Goal: Task Accomplishment & Management: Manage account settings

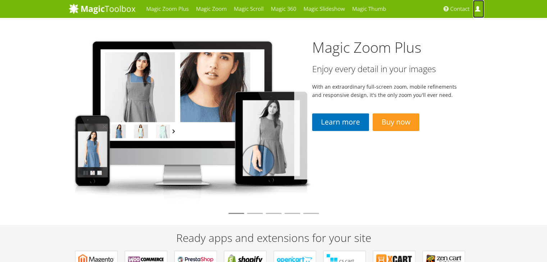
click at [479, 13] on link "My Account" at bounding box center [478, 9] width 11 height 18
click at [477, 11] on span at bounding box center [477, 8] width 5 height 5
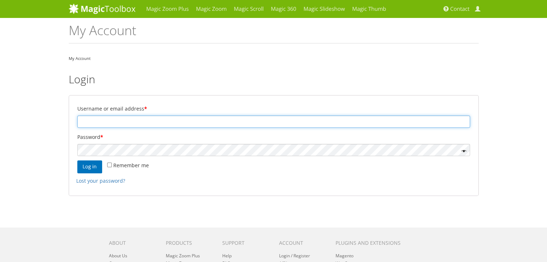
click at [144, 121] on input "Username or email address *" at bounding box center [273, 122] width 393 height 12
type input "asiddique@grandstores.ae"
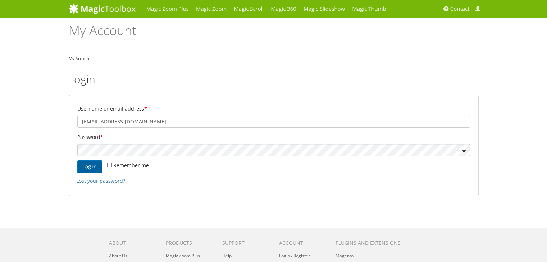
click at [86, 170] on button "Log in" at bounding box center [89, 167] width 25 height 13
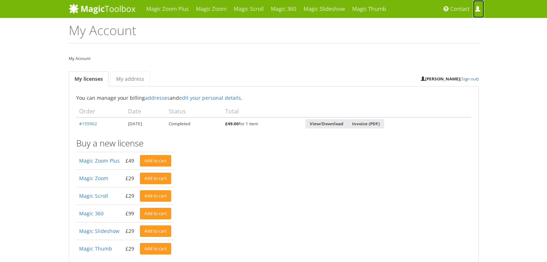
click at [476, 12] on span at bounding box center [477, 8] width 5 height 5
click at [482, 11] on link "My Account" at bounding box center [478, 9] width 11 height 18
drag, startPoint x: 0, startPoint y: 0, endPoint x: 480, endPoint y: 13, distance: 480.5
click at [480, 13] on link "My Account" at bounding box center [478, 9] width 11 height 18
